Goal: Transaction & Acquisition: Book appointment/travel/reservation

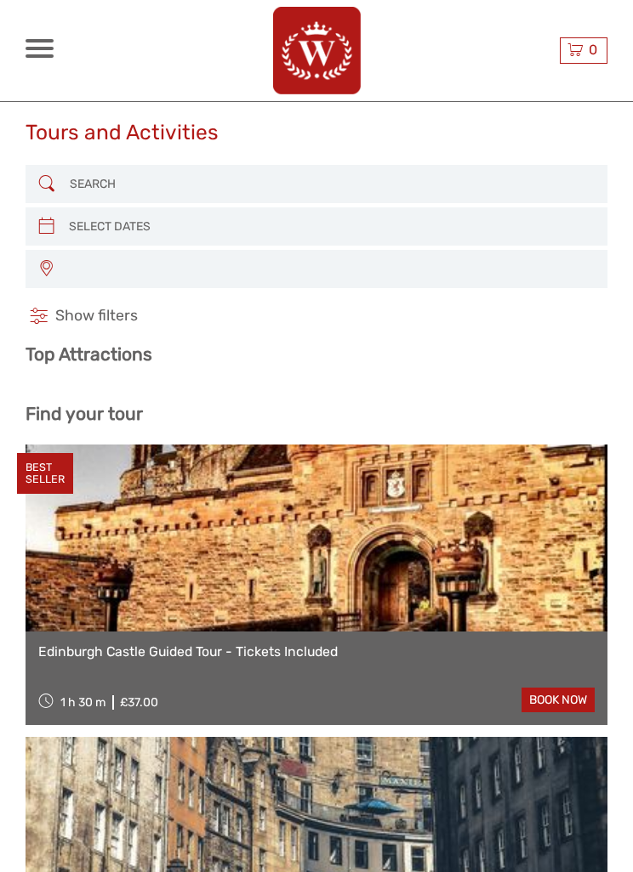
select select
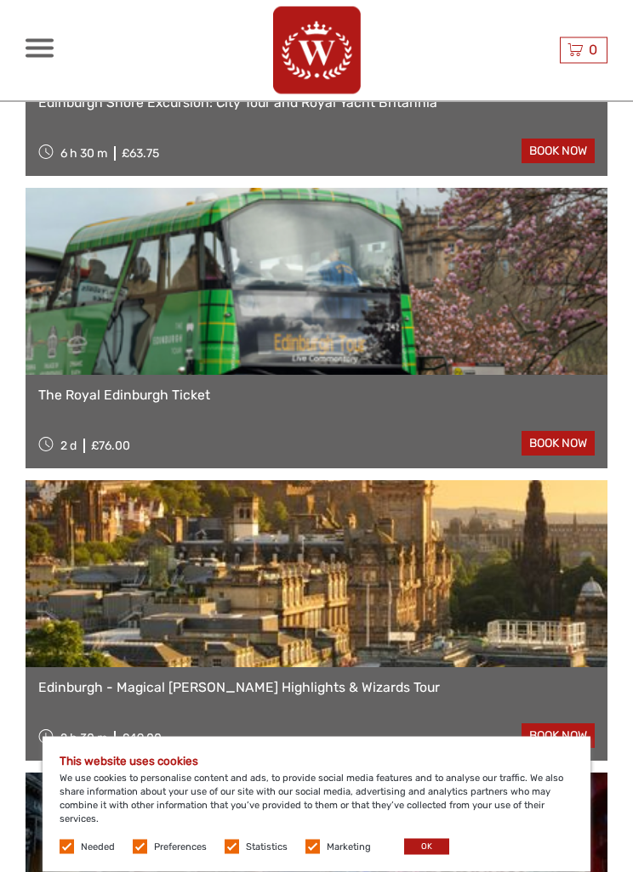
scroll to position [1864, 0]
click at [430, 855] on button "OK" at bounding box center [426, 847] width 45 height 16
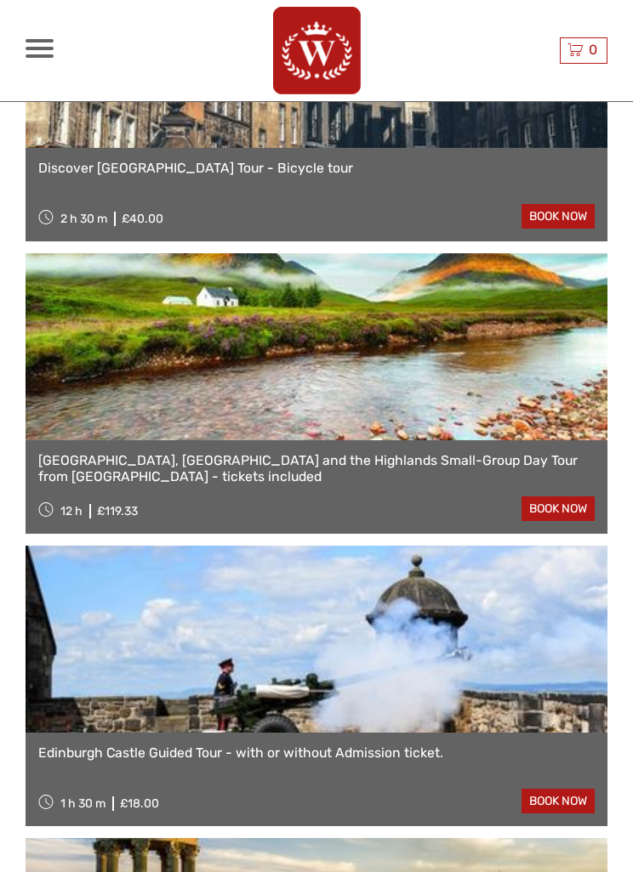
scroll to position [919, 0]
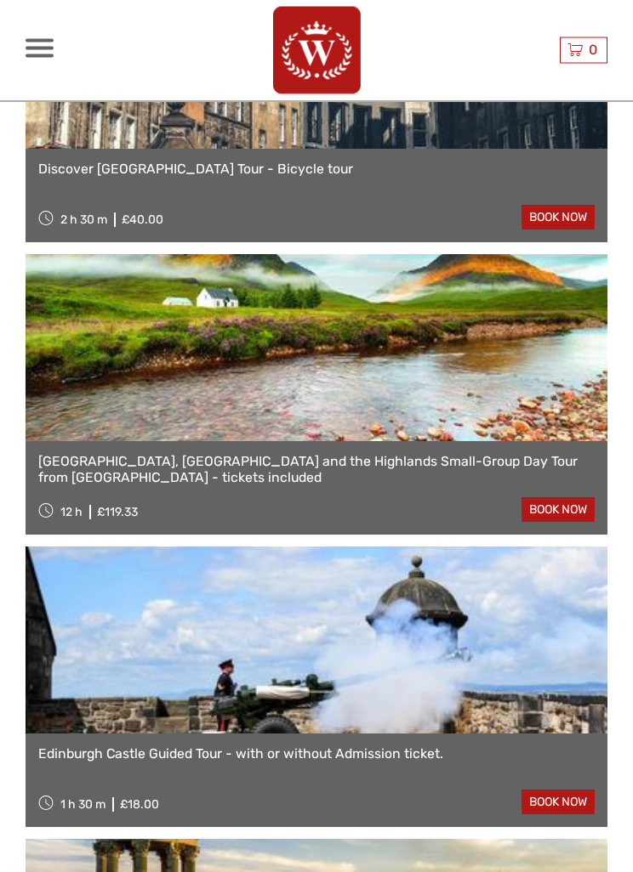
click at [502, 457] on link "[GEOGRAPHIC_DATA], [GEOGRAPHIC_DATA] and the Highlands Small-Group Day Tour fro…" at bounding box center [316, 471] width 556 height 32
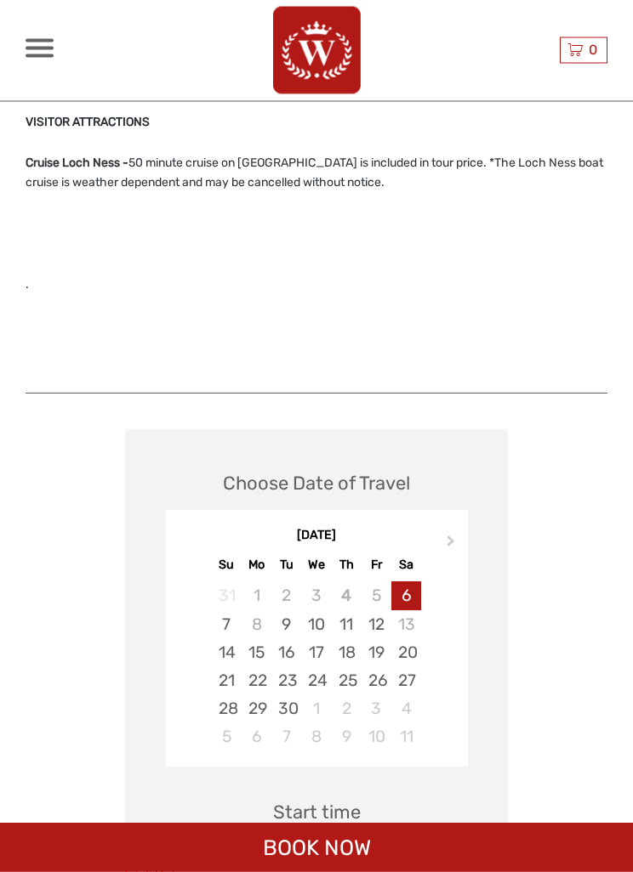
scroll to position [3416, 0]
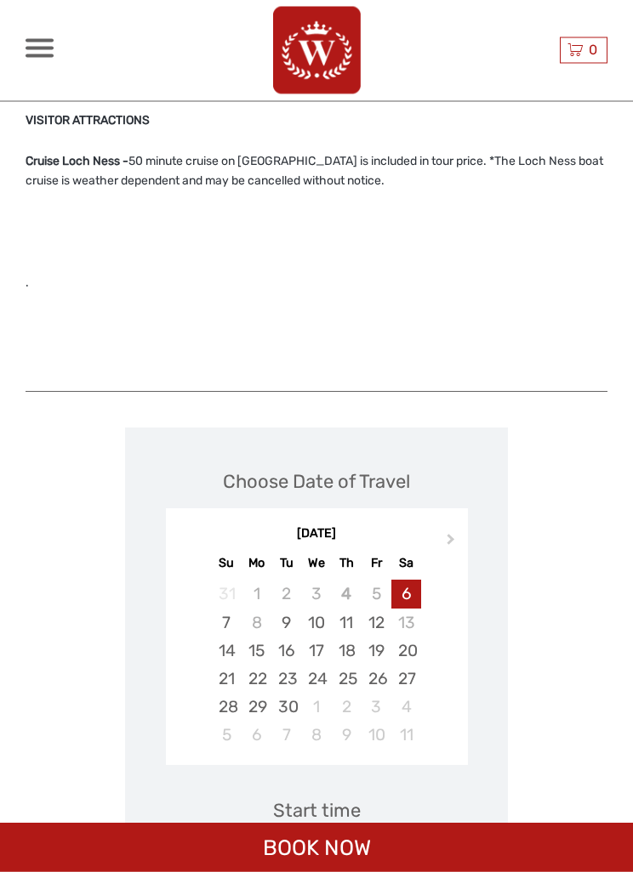
click at [453, 531] on button "Next Month" at bounding box center [452, 544] width 27 height 27
click at [384, 693] on div "31" at bounding box center [376, 707] width 30 height 28
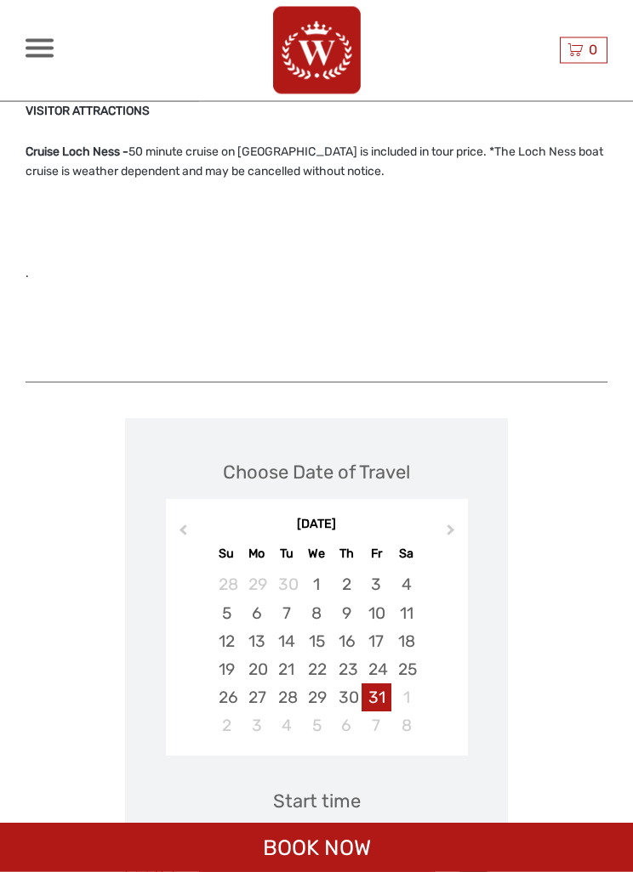
scroll to position [3423, 0]
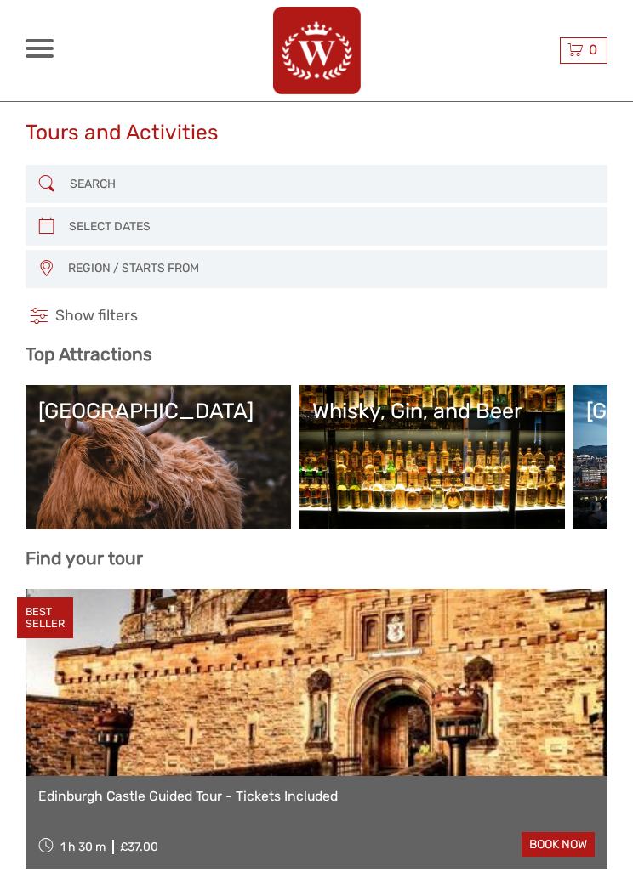
select select
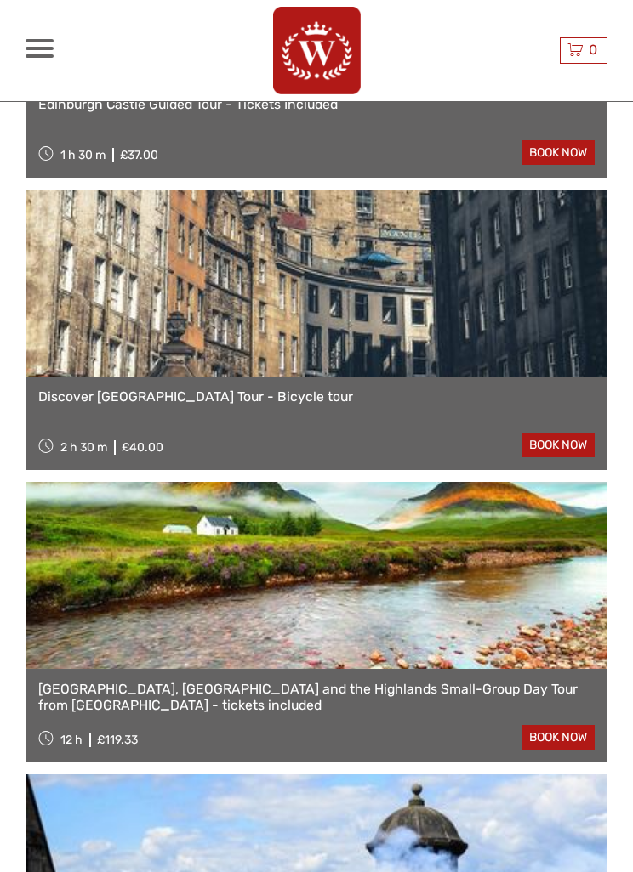
scroll to position [672, 0]
